Goal: Task Accomplishment & Management: Manage account settings

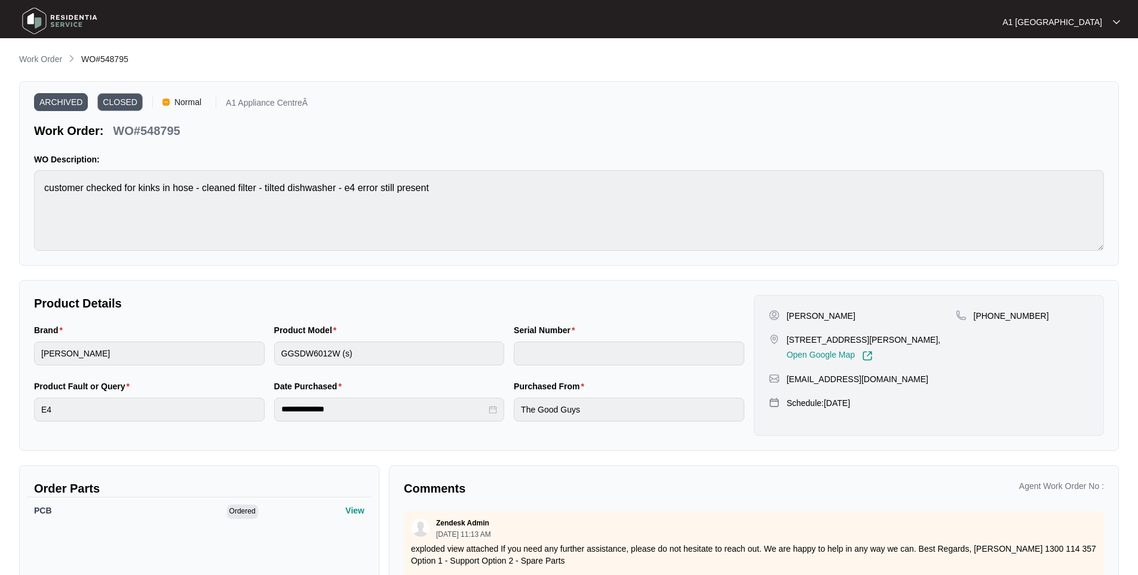
click at [31, 22] on img at bounding box center [60, 21] width 84 height 36
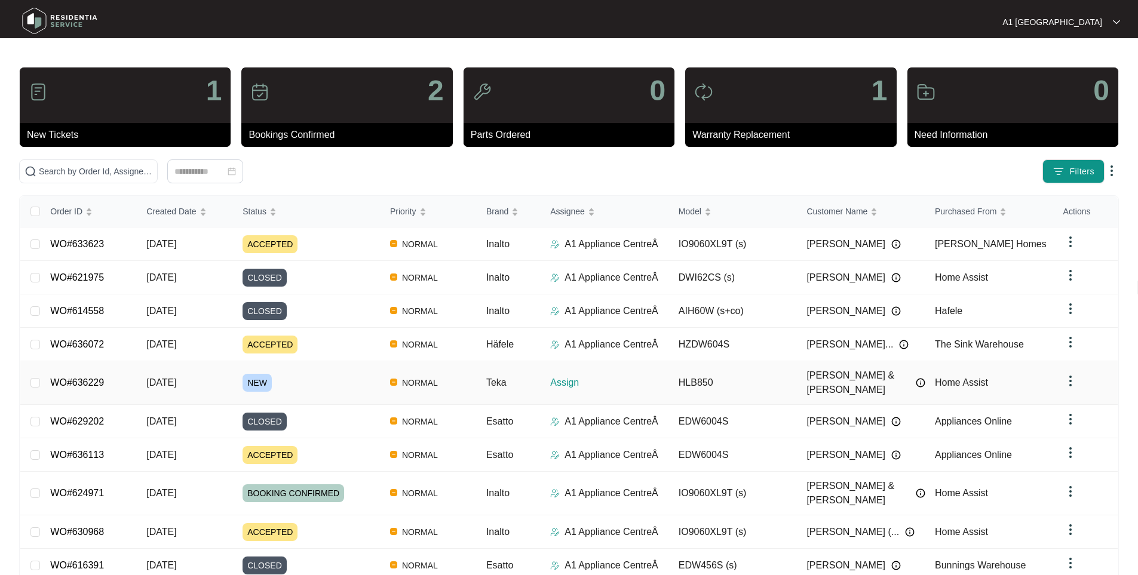
click at [407, 376] on span "NORMAL" at bounding box center [419, 383] width 45 height 14
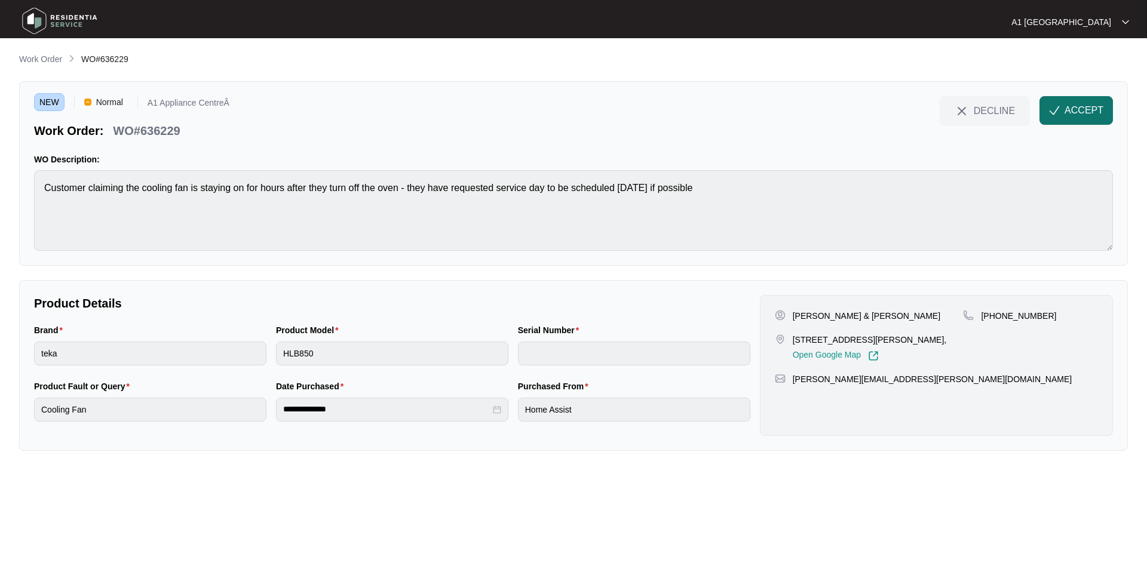
click at [1085, 105] on span "ACCEPT" at bounding box center [1083, 110] width 39 height 14
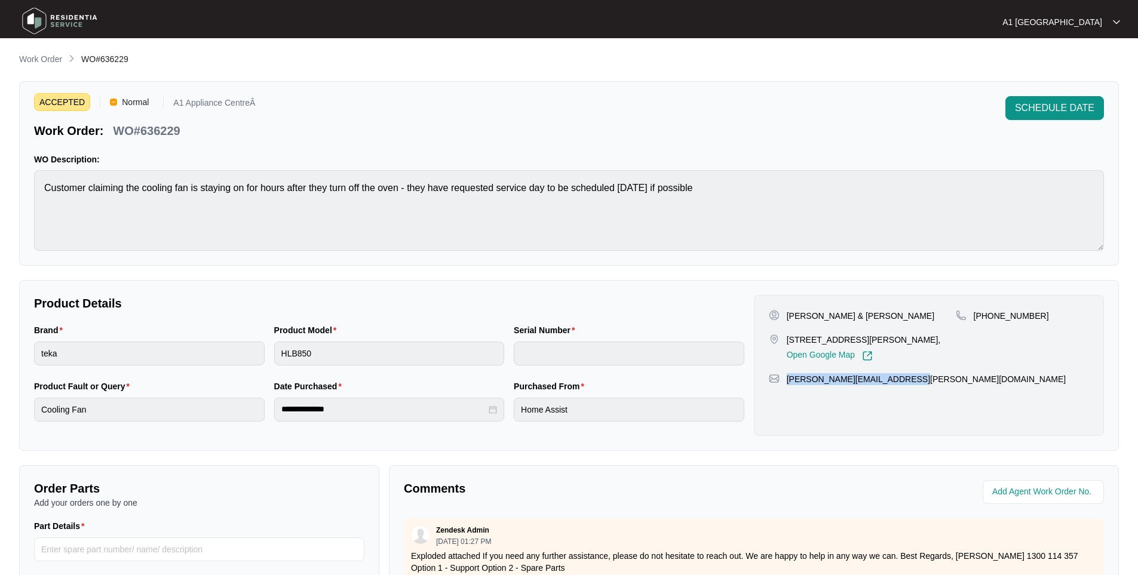
drag, startPoint x: 889, startPoint y: 385, endPoint x: 786, endPoint y: 391, distance: 102.9
click at [786, 391] on div "[PERSON_NAME] & [PERSON_NAME] [STREET_ADDRESS][PERSON_NAME], Open Google Map [P…" at bounding box center [929, 365] width 350 height 141
copy p "[PERSON_NAME][EMAIL_ADDRESS][PERSON_NAME][DOMAIN_NAME]"
click at [261, 351] on div "Brand teka Product Model HLB850 Serial Number" at bounding box center [389, 352] width 720 height 56
drag, startPoint x: 197, startPoint y: 125, endPoint x: 143, endPoint y: 128, distance: 54.5
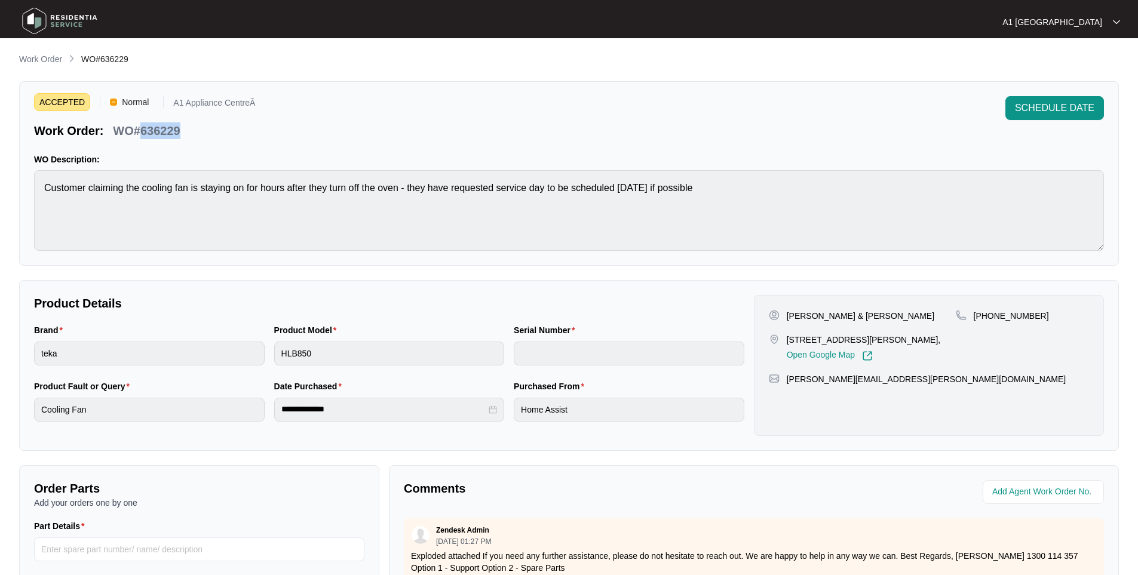
click at [143, 128] on div "Work Order: WO#636229" at bounding box center [144, 128] width 221 height 21
